Goal: Task Accomplishment & Management: Manage account settings

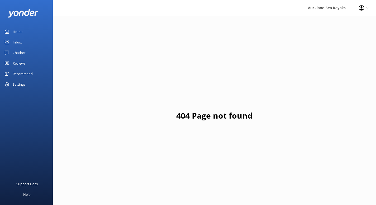
click at [18, 64] on div "Reviews" at bounding box center [19, 63] width 13 height 11
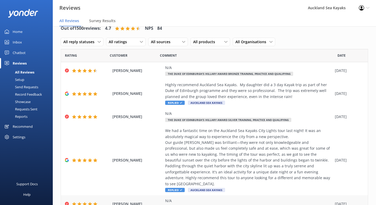
scroll to position [10, 0]
click at [7, 6] on div at bounding box center [26, 13] width 53 height 26
